Goal: Check status: Check status

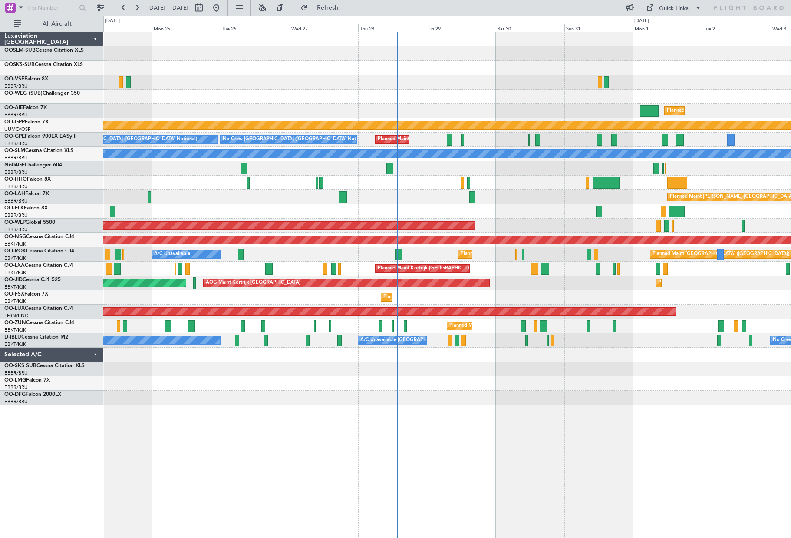
click at [282, 209] on div at bounding box center [447, 211] width 688 height 14
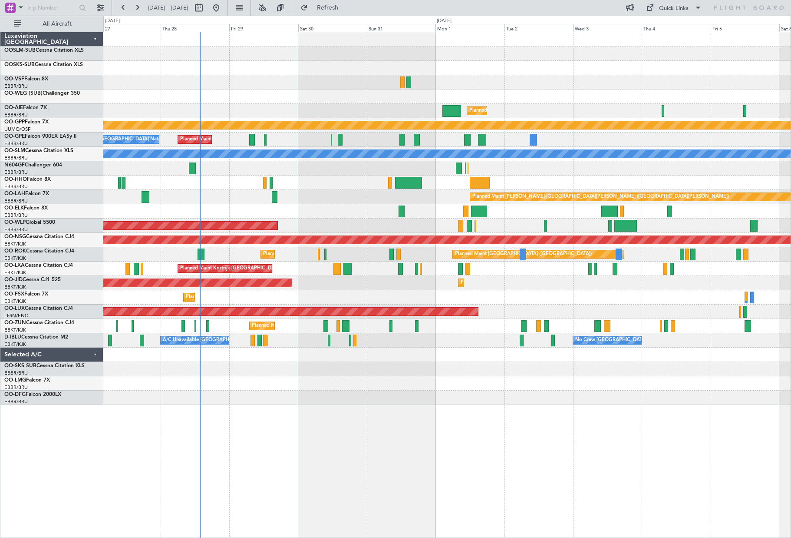
click at [421, 191] on div "Planned Maint [GEOGRAPHIC_DATA] ([GEOGRAPHIC_DATA]) Grounded [GEOGRAPHIC_DATA] …" at bounding box center [447, 218] width 688 height 373
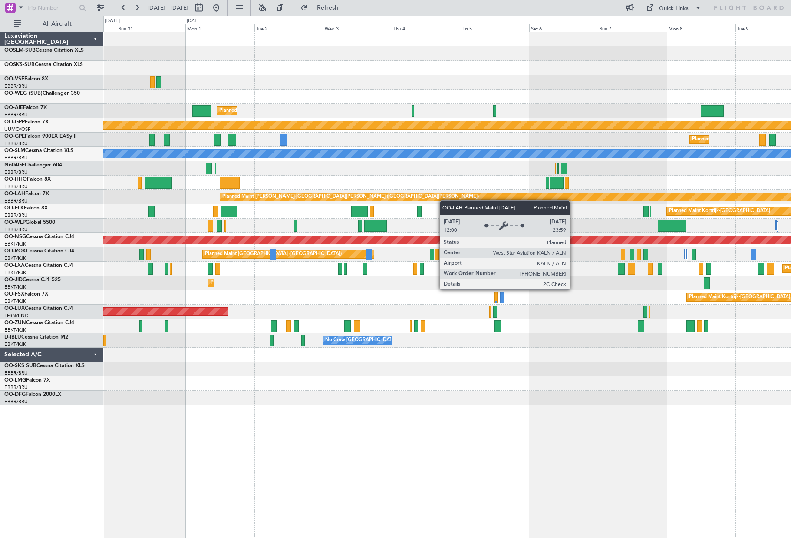
click at [393, 196] on div "Planned Maint [GEOGRAPHIC_DATA] ([GEOGRAPHIC_DATA]) Grounded [GEOGRAPHIC_DATA] …" at bounding box center [447, 218] width 688 height 373
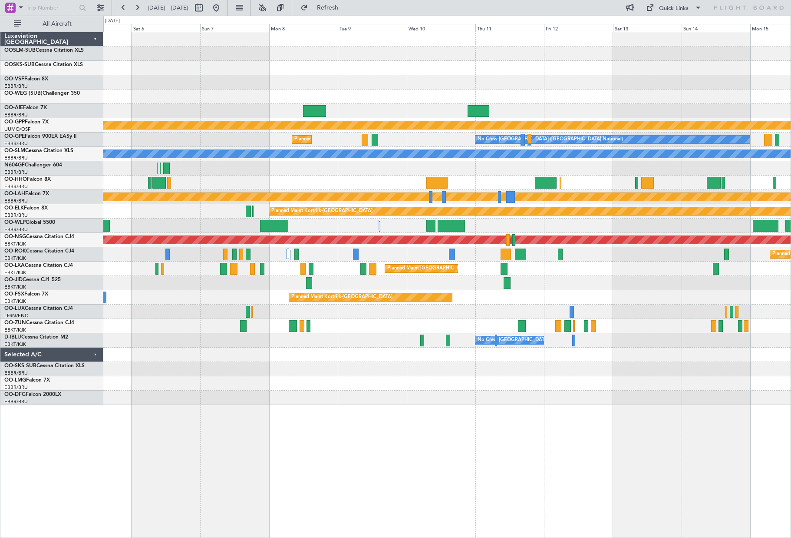
click at [198, 182] on div "Grounded [PERSON_NAME] Planned Maint [GEOGRAPHIC_DATA] ([GEOGRAPHIC_DATA]) No C…" at bounding box center [447, 218] width 688 height 373
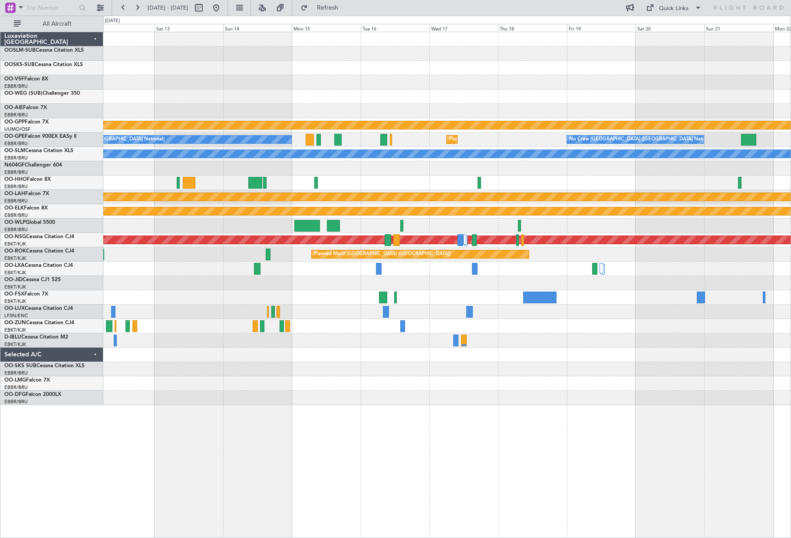
click at [159, 177] on div "Grounded [PERSON_NAME] No Crew [GEOGRAPHIC_DATA] (Brussels National) Planned Ma…" at bounding box center [447, 218] width 688 height 373
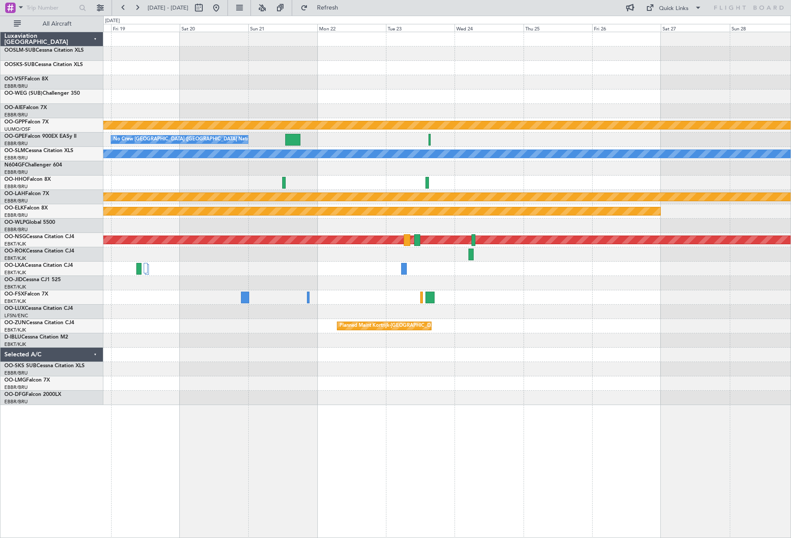
click at [122, 154] on div "Grounded [PERSON_NAME] No Crew [GEOGRAPHIC_DATA] (Brussels National) Planned Ma…" at bounding box center [447, 218] width 688 height 373
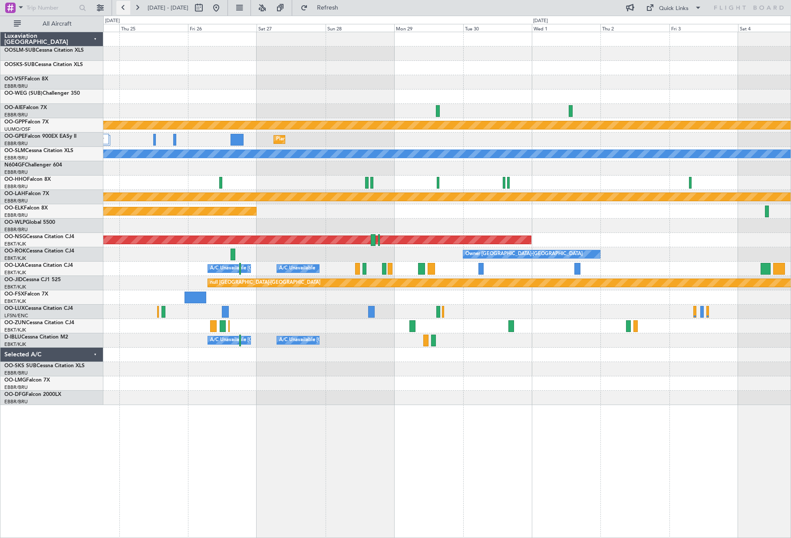
click at [121, 3] on button at bounding box center [123, 8] width 14 height 14
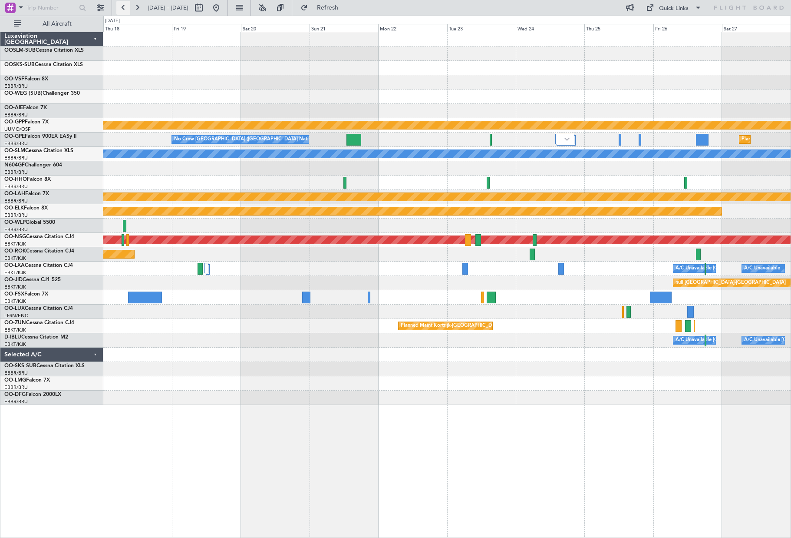
click at [122, 3] on button at bounding box center [123, 8] width 14 height 14
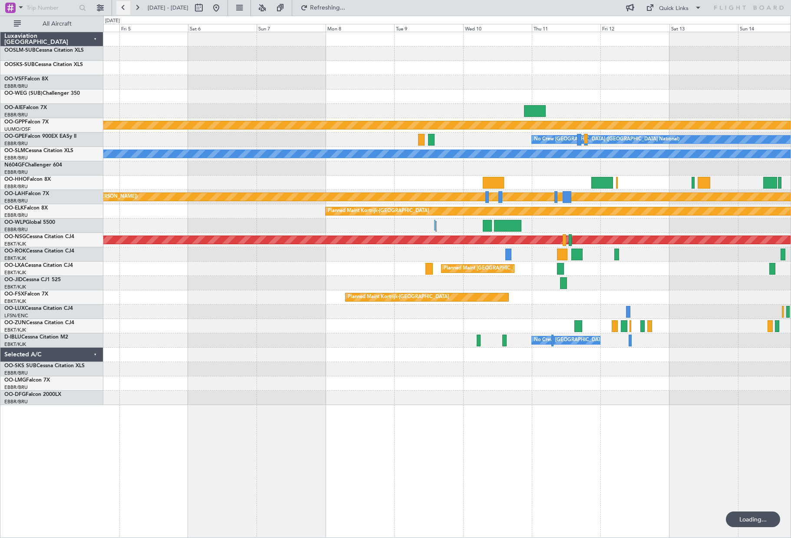
click at [122, 3] on button at bounding box center [123, 8] width 14 height 14
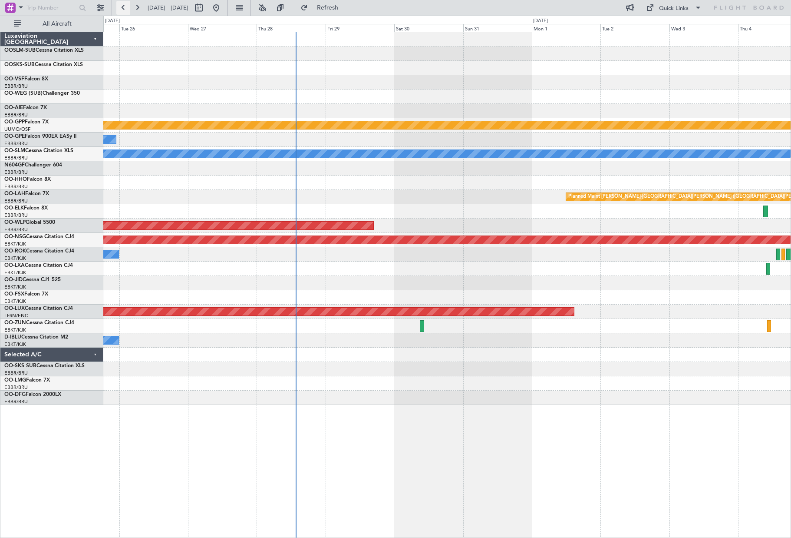
click at [122, 3] on button at bounding box center [123, 8] width 14 height 14
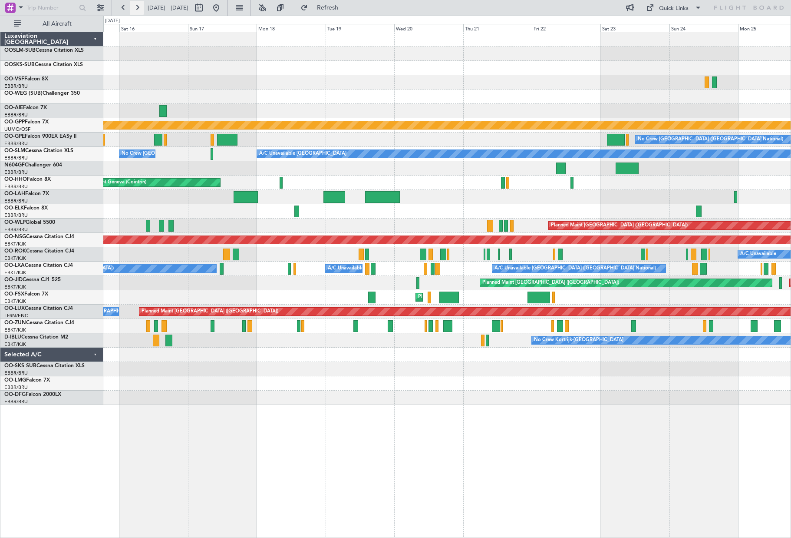
click at [136, 5] on button at bounding box center [137, 8] width 14 height 14
